Goal: Use online tool/utility: Utilize a website feature to perform a specific function

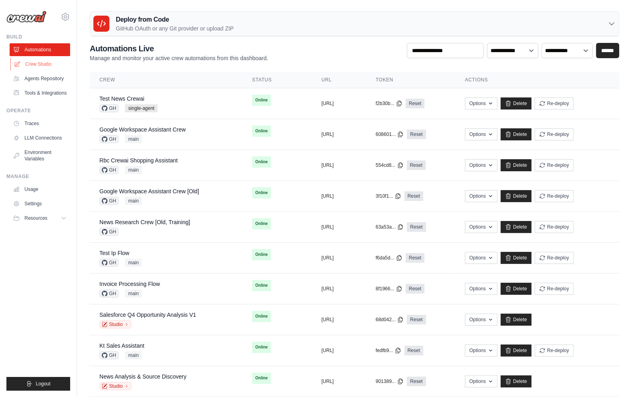
click at [36, 65] on link "Crew Studio" at bounding box center [40, 64] width 61 height 13
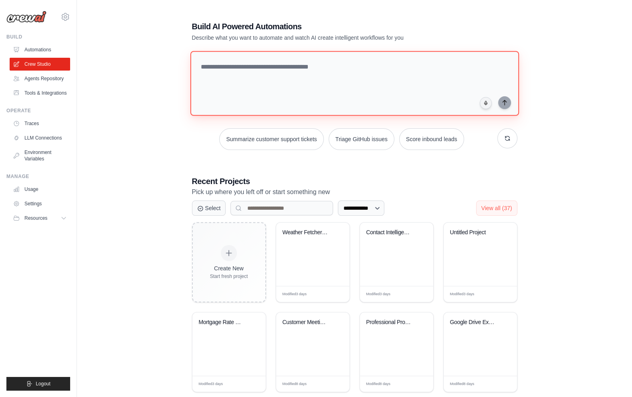
click at [272, 68] on textarea at bounding box center [354, 83] width 329 height 65
paste textarea "**********"
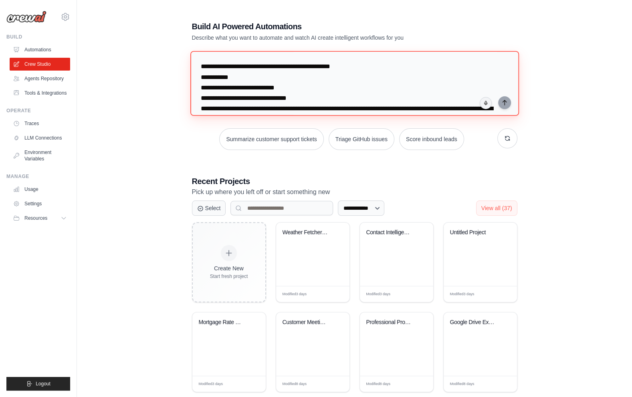
scroll to position [1926, 0]
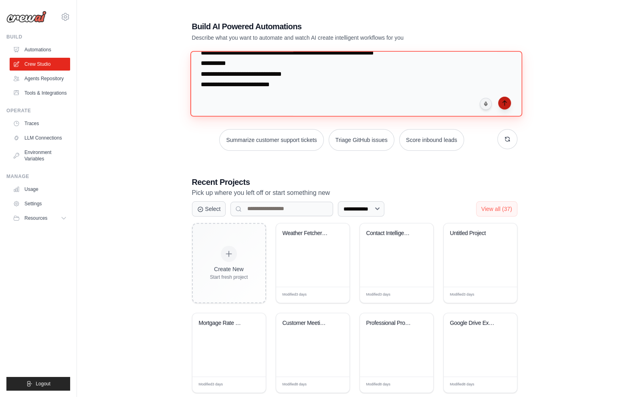
type textarea "**********"
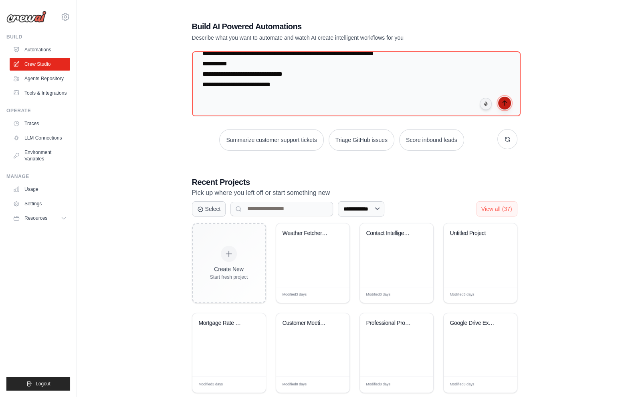
click at [503, 100] on icon "submit" at bounding box center [505, 103] width 6 height 6
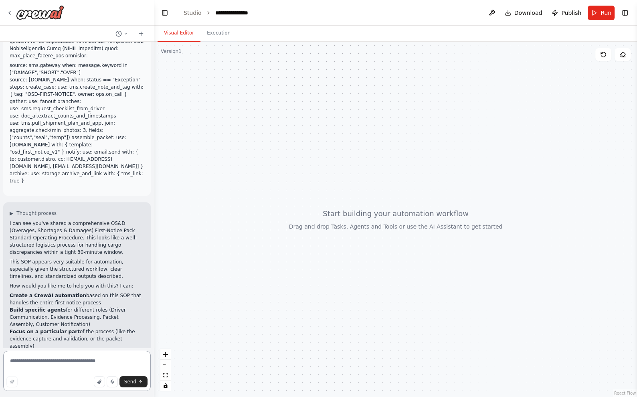
scroll to position [1028, 0]
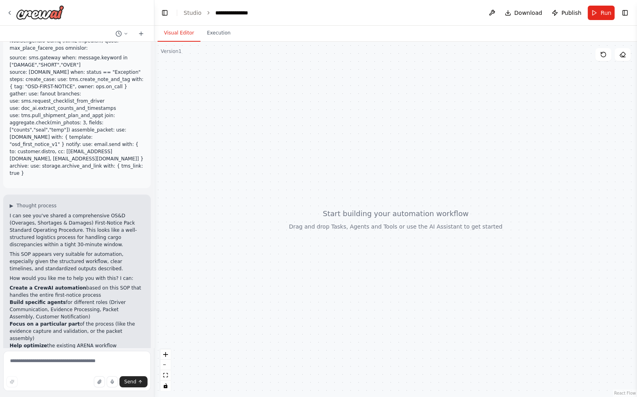
click at [101, 338] on div "▶ Thought process I can see you've shared a comprehensive OS&D (Overages, Short…" at bounding box center [77, 286] width 148 height 183
click at [104, 357] on p "What aspect of this OS&D process would you like me to help automate using CrewA…" at bounding box center [77, 364] width 135 height 14
click at [85, 357] on p "What aspect of this OS&D process would you like me to help automate using CrewA…" at bounding box center [77, 364] width 135 height 14
click at [76, 369] on textarea at bounding box center [77, 371] width 148 height 40
type textarea "**********"
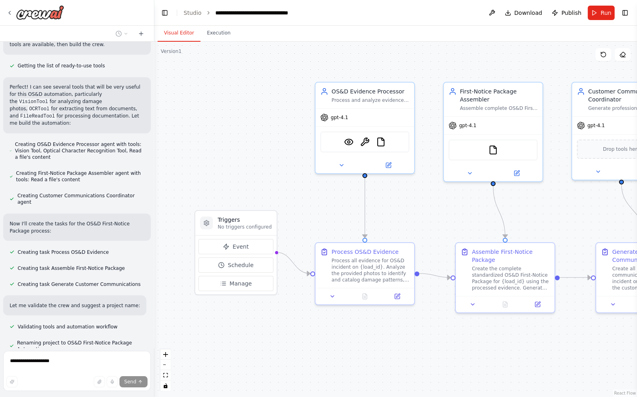
scroll to position [1449, 0]
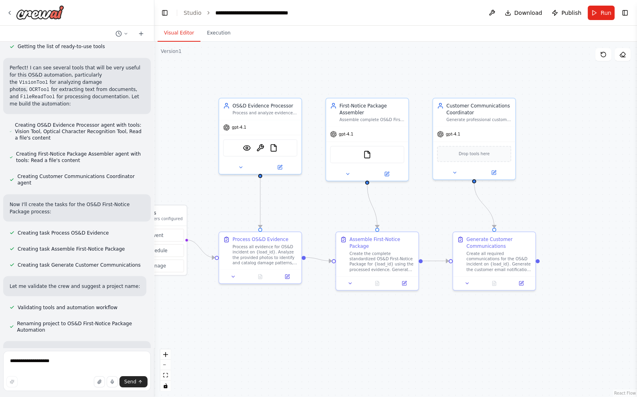
drag, startPoint x: 492, startPoint y: 353, endPoint x: 347, endPoint y: 317, distance: 149.2
click at [347, 317] on div ".deletable-edge-delete-btn { width: 20px; height: 20px; border: 0px solid #ffff…" at bounding box center [395, 219] width 483 height 355
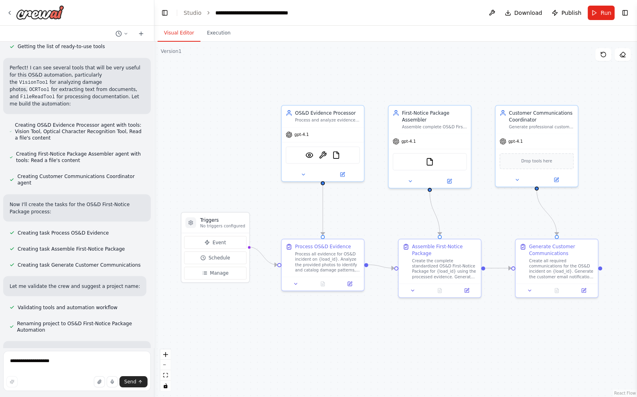
drag, startPoint x: 381, startPoint y: 324, endPoint x: 452, endPoint y: 334, distance: 71.7
click at [452, 334] on div ".deletable-edge-delete-btn { width: 20px; height: 20px; border: 0px solid #ffff…" at bounding box center [395, 219] width 483 height 355
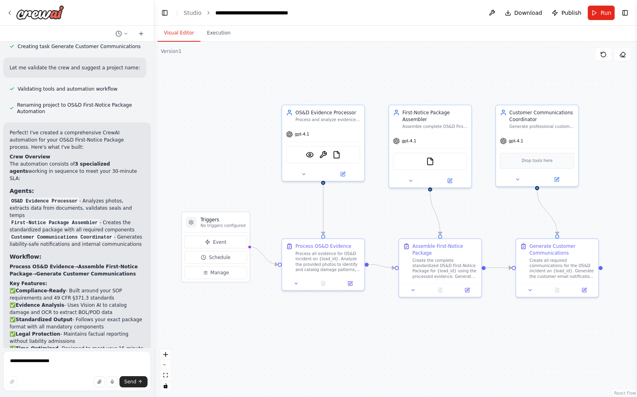
scroll to position [1712, 0]
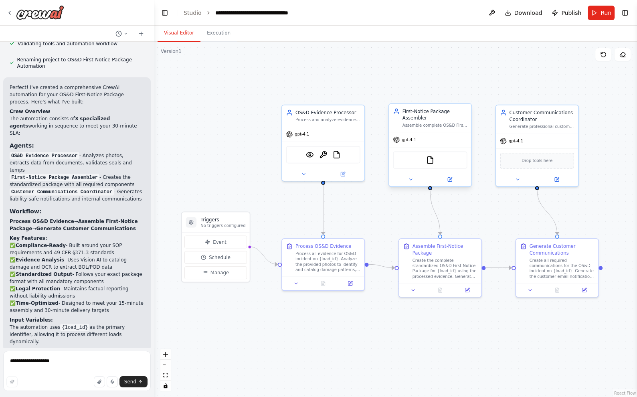
click at [443, 163] on div "FileReadTool" at bounding box center [430, 159] width 74 height 17
click at [445, 177] on button at bounding box center [450, 179] width 38 height 8
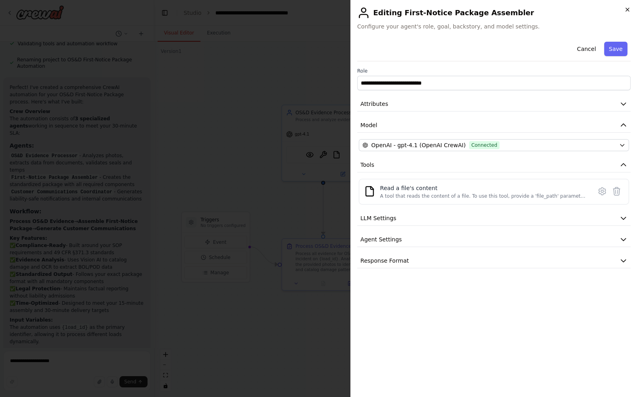
click at [624, 12] on icon "button" at bounding box center [627, 9] width 6 height 6
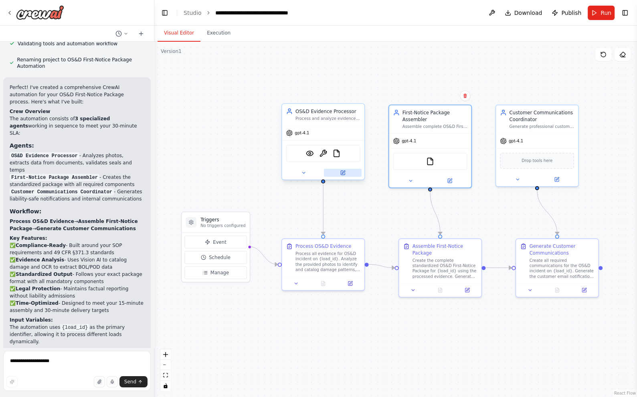
click at [348, 173] on button at bounding box center [343, 173] width 38 height 8
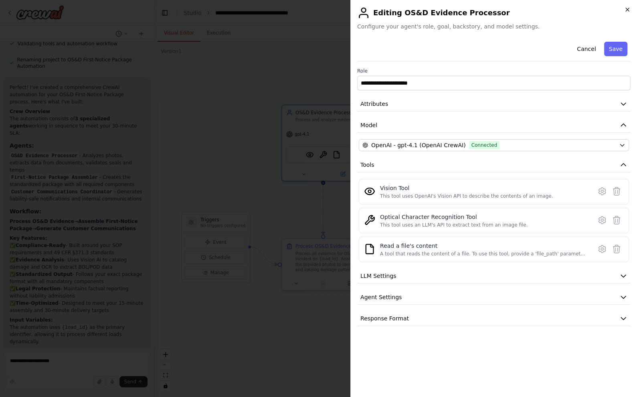
click at [628, 9] on icon "button" at bounding box center [627, 9] width 6 height 6
